Goal: Navigation & Orientation: Find specific page/section

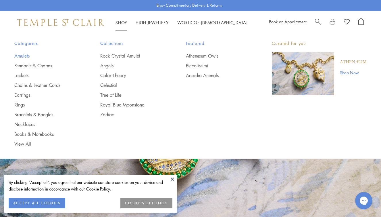
click at [24, 55] on link "Amulets" at bounding box center [45, 56] width 63 height 6
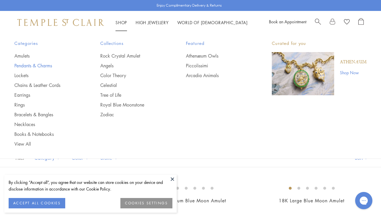
click at [43, 67] on link "Pendants & Charms" at bounding box center [45, 65] width 63 height 6
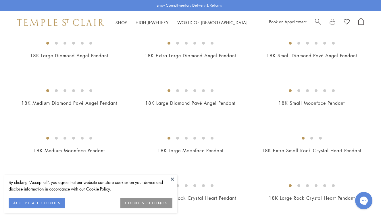
scroll to position [354, 0]
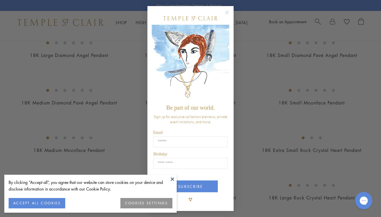
click at [227, 14] on circle "Close dialog" at bounding box center [227, 12] width 7 height 7
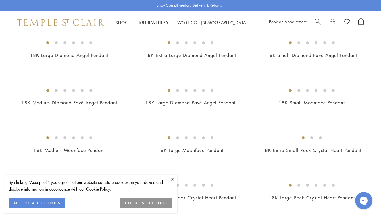
click at [172, 181] on button at bounding box center [172, 179] width 9 height 9
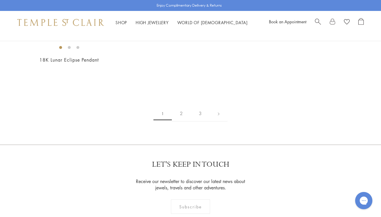
scroll to position [1042, 0]
